Goal: Task Accomplishment & Management: Manage account settings

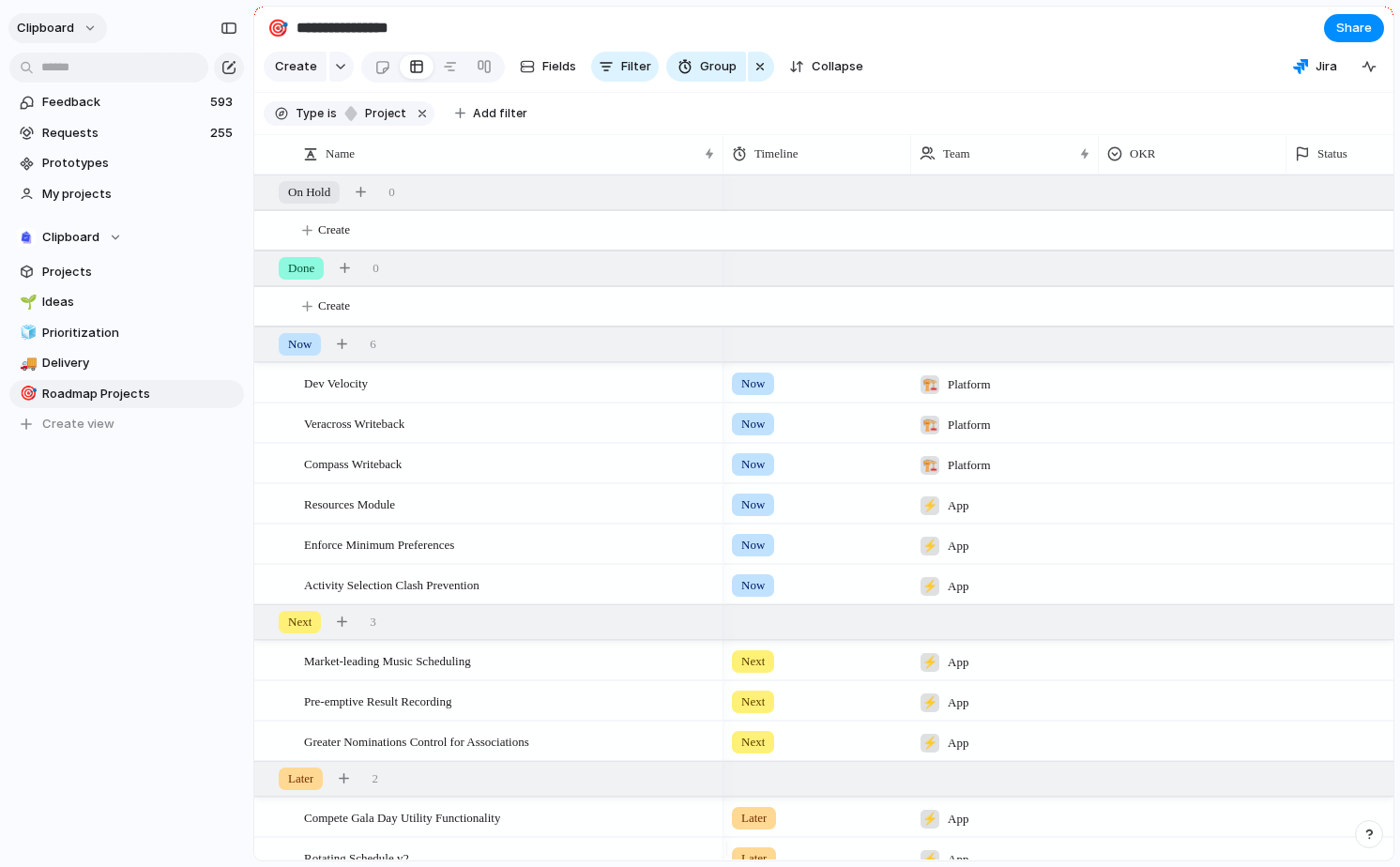
click at [65, 32] on span "clipboard" at bounding box center [45, 27] width 57 height 18
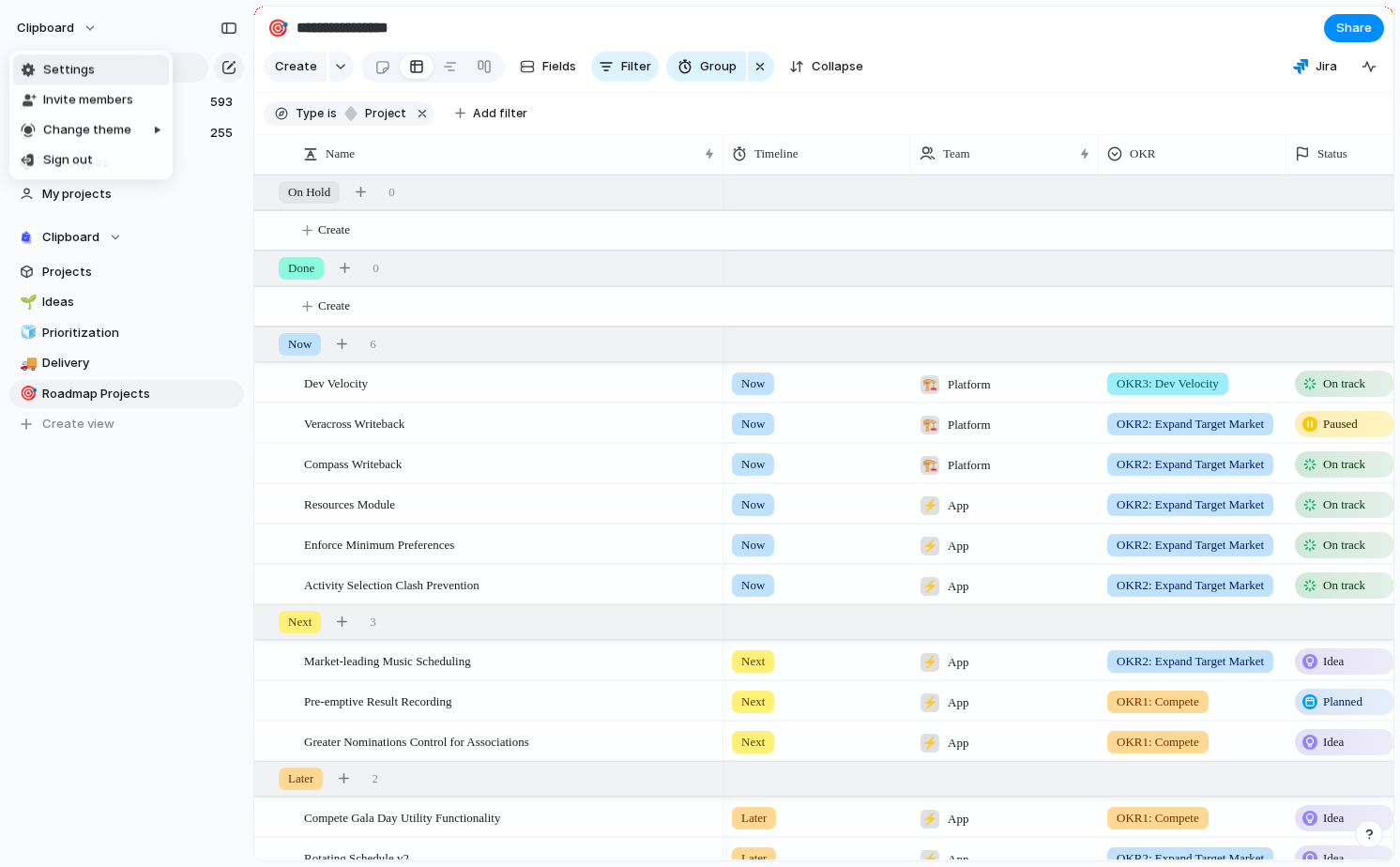
click at [72, 62] on span "Settings" at bounding box center [69, 70] width 51 height 18
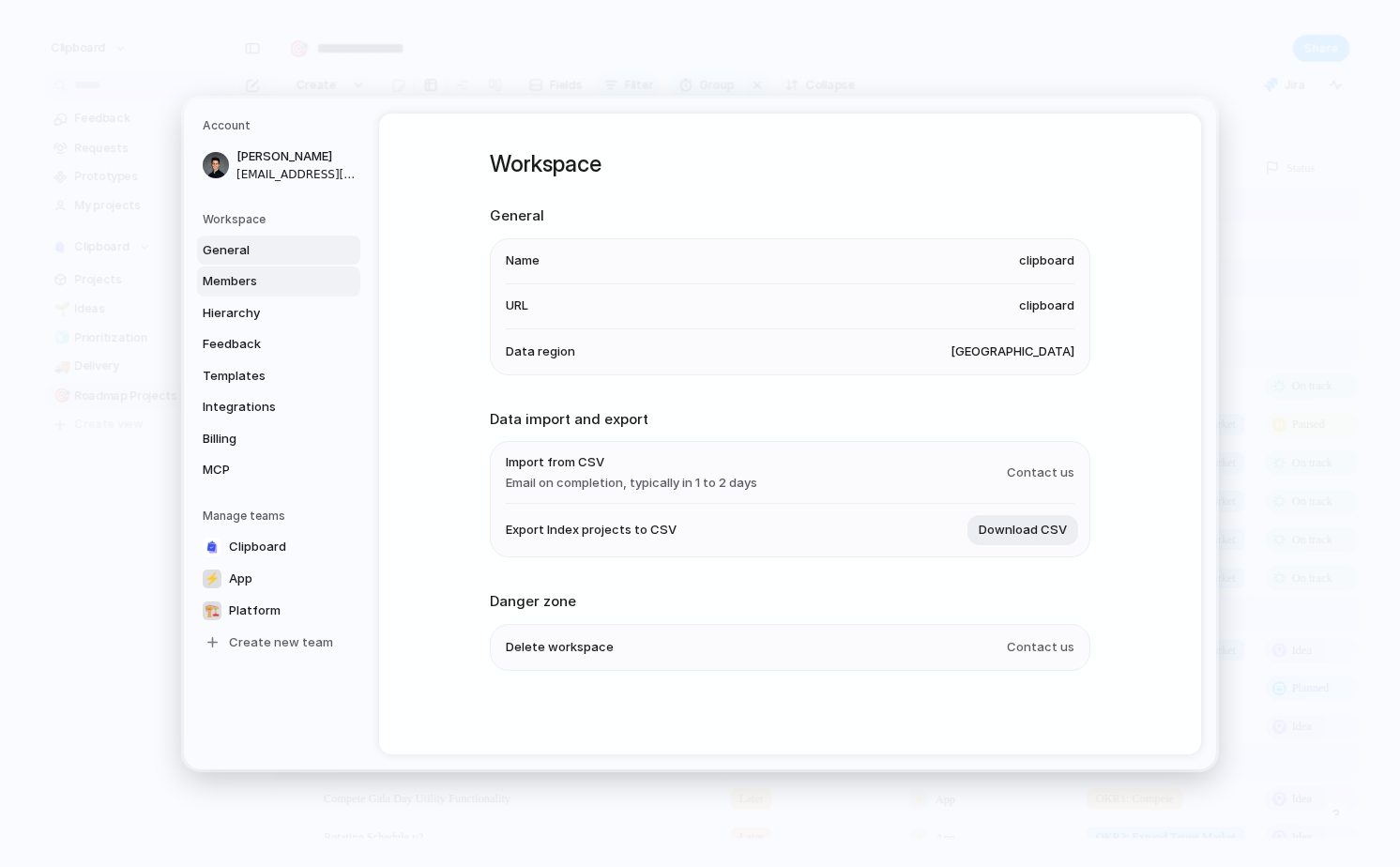
click at [279, 287] on span "Members" at bounding box center [263, 281] width 120 height 18
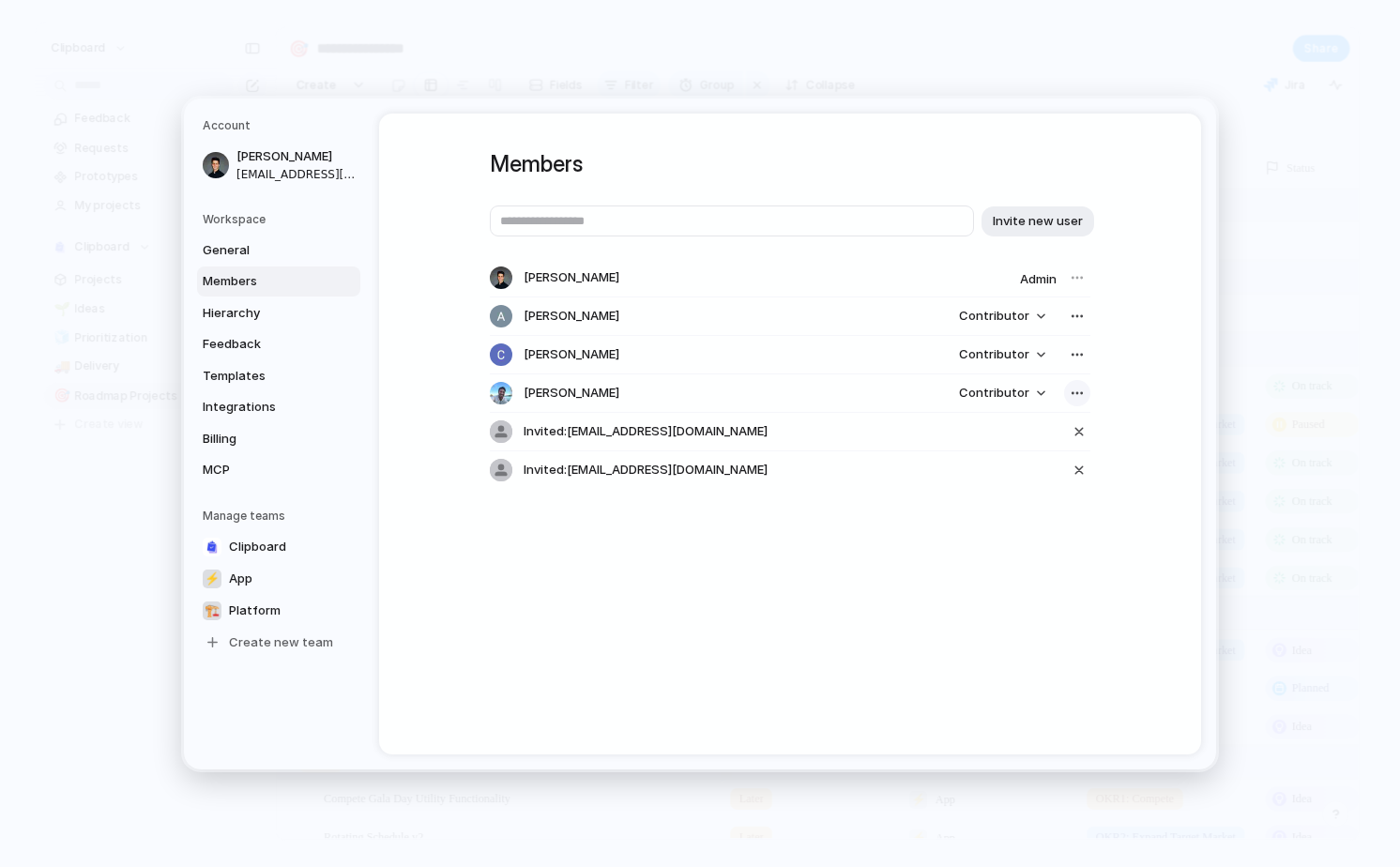
click at [1077, 394] on div "button" at bounding box center [1077, 393] width 15 height 15
click at [1120, 396] on div "Remove from workspace" at bounding box center [700, 434] width 1400 height 867
click at [996, 398] on span "Contributor" at bounding box center [994, 393] width 71 height 18
click at [1023, 434] on li "Admin" at bounding box center [1005, 433] width 107 height 30
click at [1167, 389] on div "Members Invite new user [PERSON_NAME] Admin [PERSON_NAME] Contributor [PERSON_N…" at bounding box center [790, 434] width 822 height 641
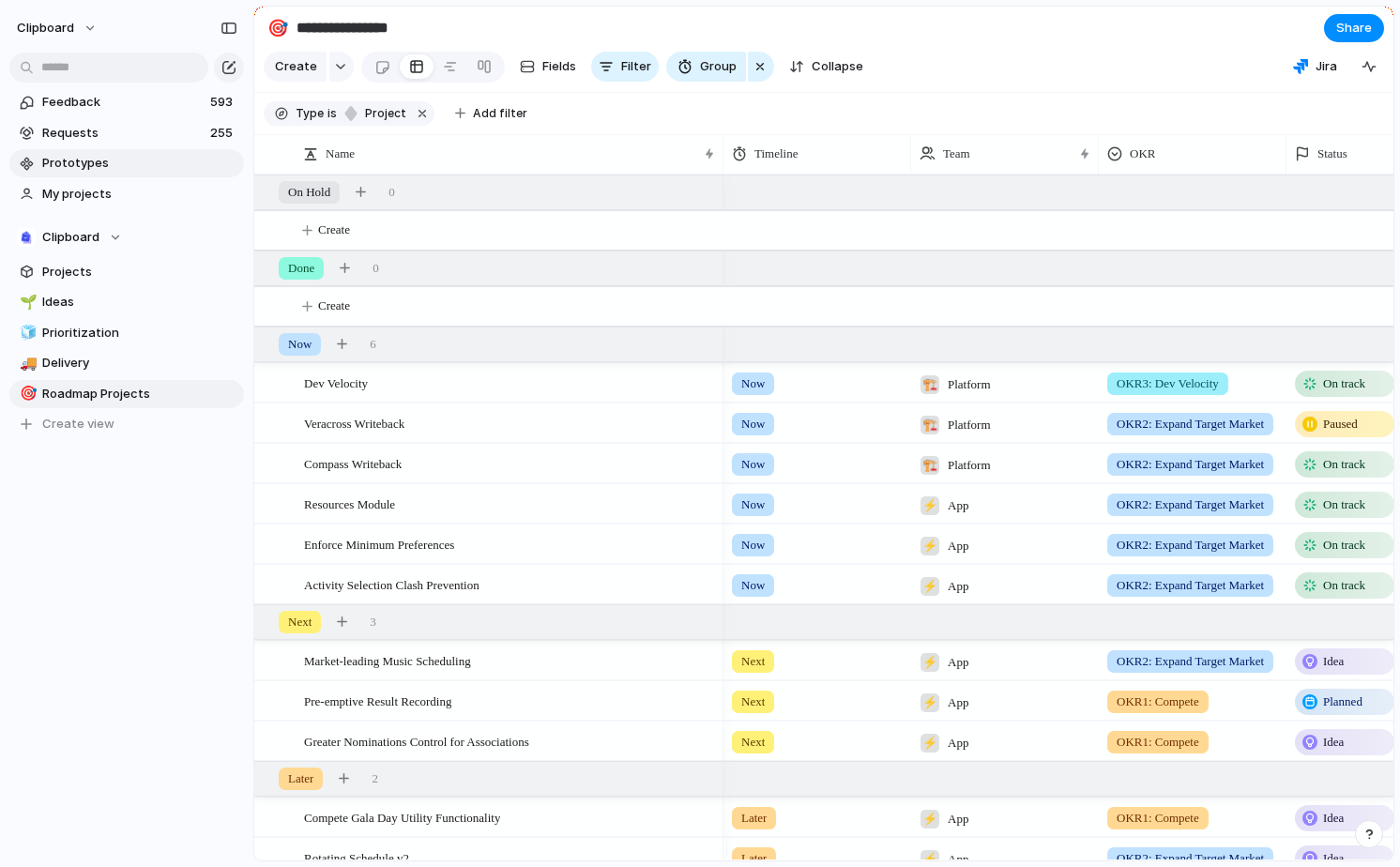
click at [50, 160] on span "Prototypes" at bounding box center [140, 163] width 195 height 18
click at [99, 604] on div "clipboard Feedback 593 Requests 257 Prototypes My projects Clipboard Projects 🌱…" at bounding box center [126, 434] width 253 height 867
